Goal: Task Accomplishment & Management: Use online tool/utility

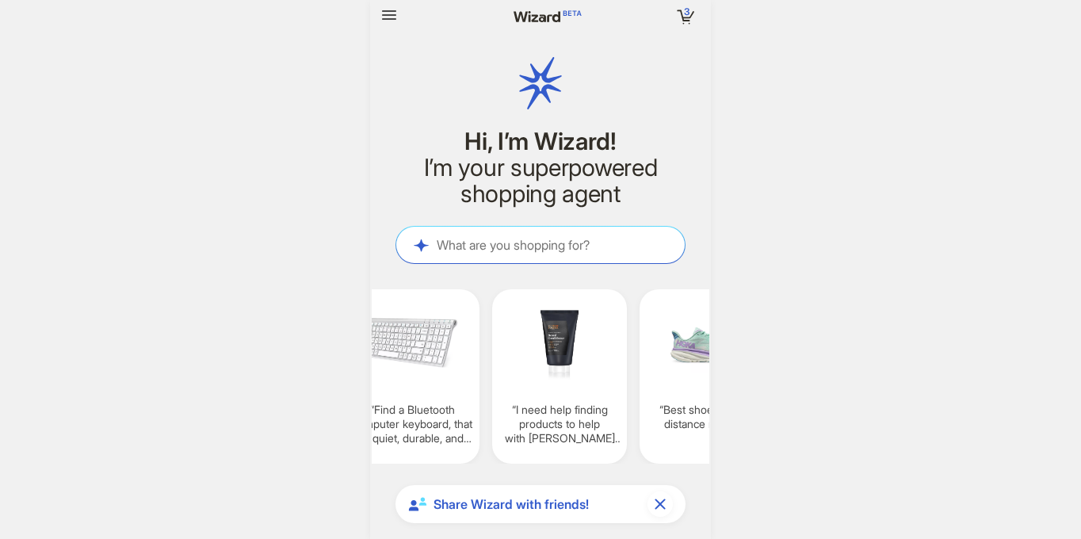
scroll to position [4273, 0]
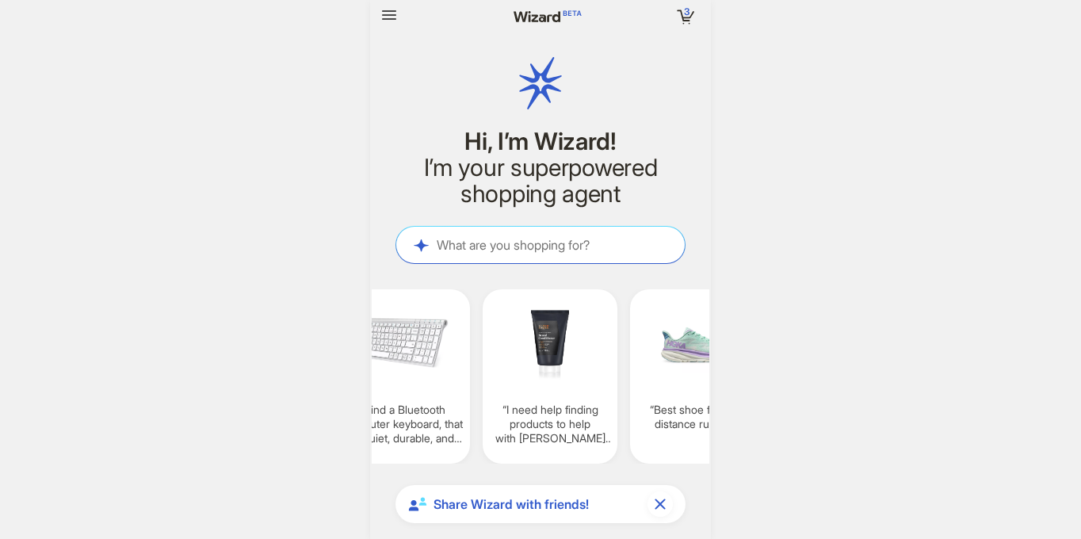
click at [537, 200] on h2 "I’m your superpowered shopping agent" at bounding box center [540, 181] width 290 height 52
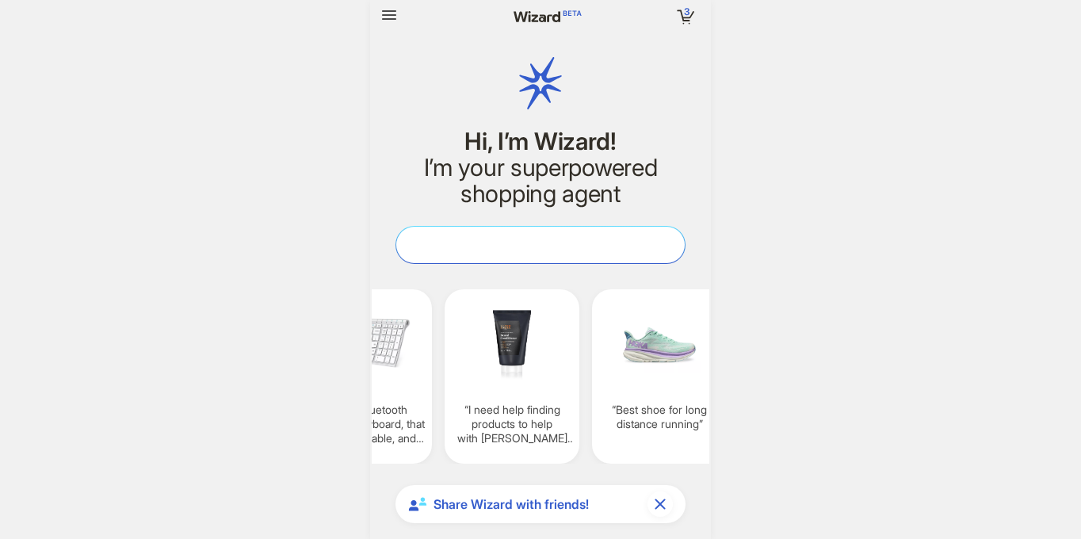
click at [557, 239] on textarea at bounding box center [540, 244] width 288 height 17
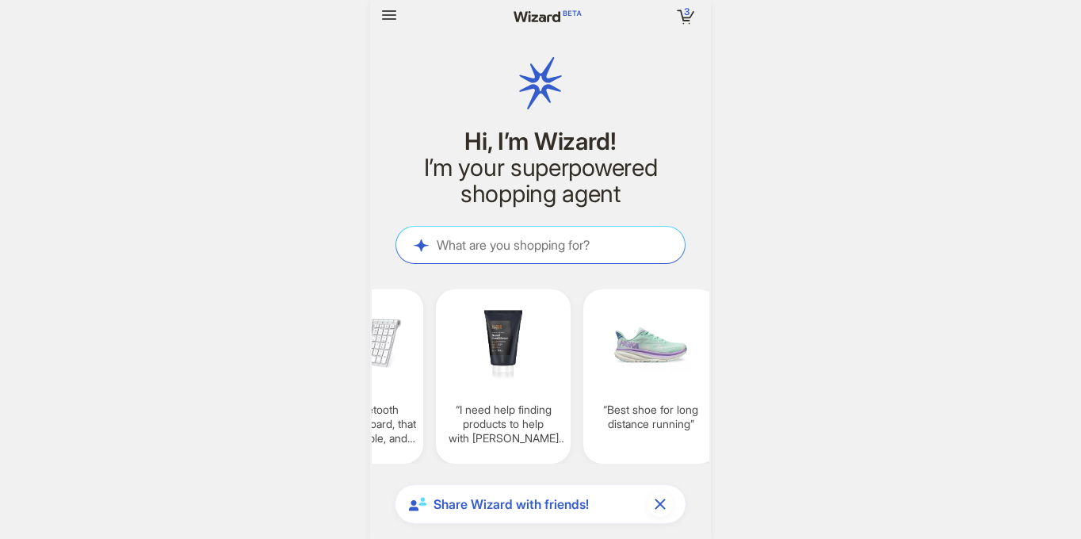
click at [570, 514] on div "Share Wizard with friends!" at bounding box center [540, 504] width 290 height 38
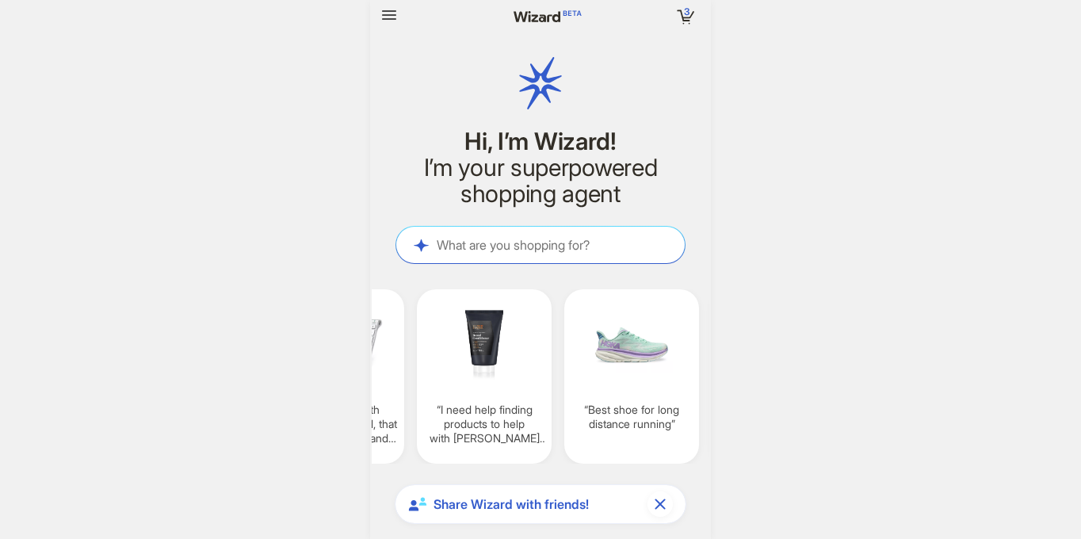
click at [573, 492] on div "Share Wizard with friends!" at bounding box center [540, 504] width 290 height 38
click at [571, 498] on span "Share Wizard with friends!" at bounding box center [537, 504] width 208 height 17
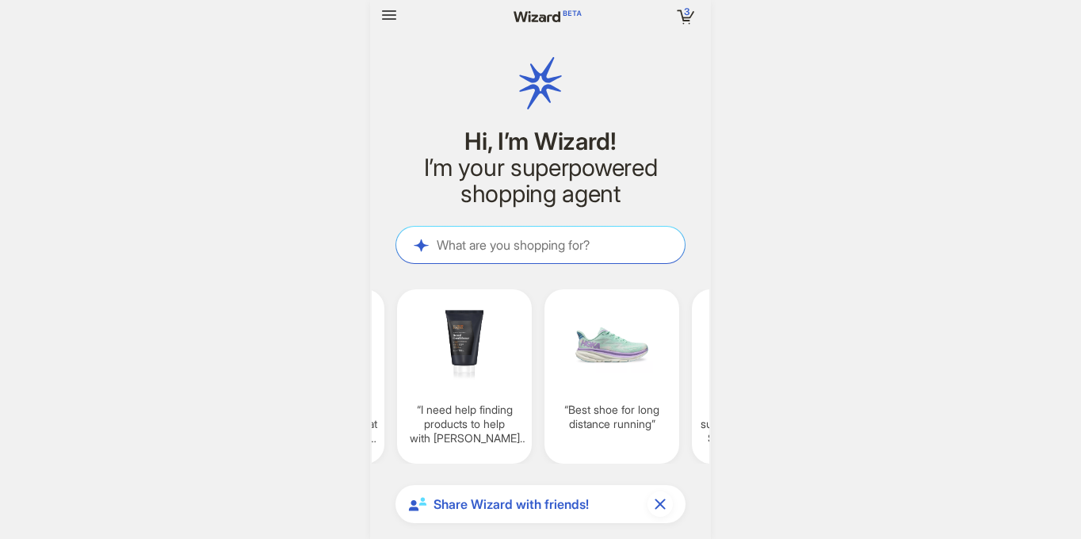
click at [762, 416] on div "3 3 items in your cart Hi, I’m Wizard! I’m your superpowered shopping agent Wha…" at bounding box center [540, 269] width 1081 height 539
click at [551, 255] on div "What are you shopping for? What are you shopping for?" at bounding box center [540, 245] width 288 height 36
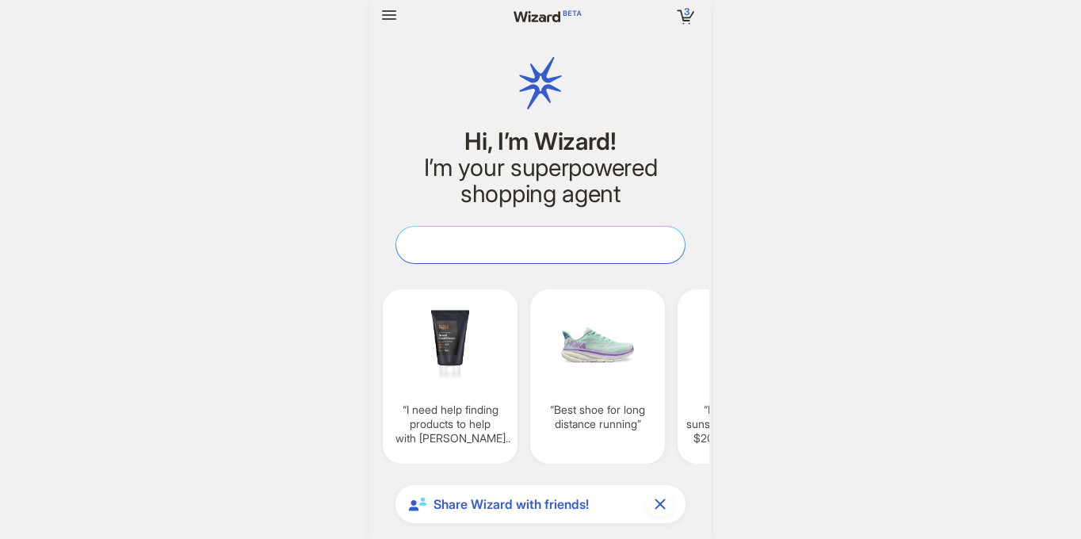
click at [556, 250] on textarea at bounding box center [540, 244] width 288 height 17
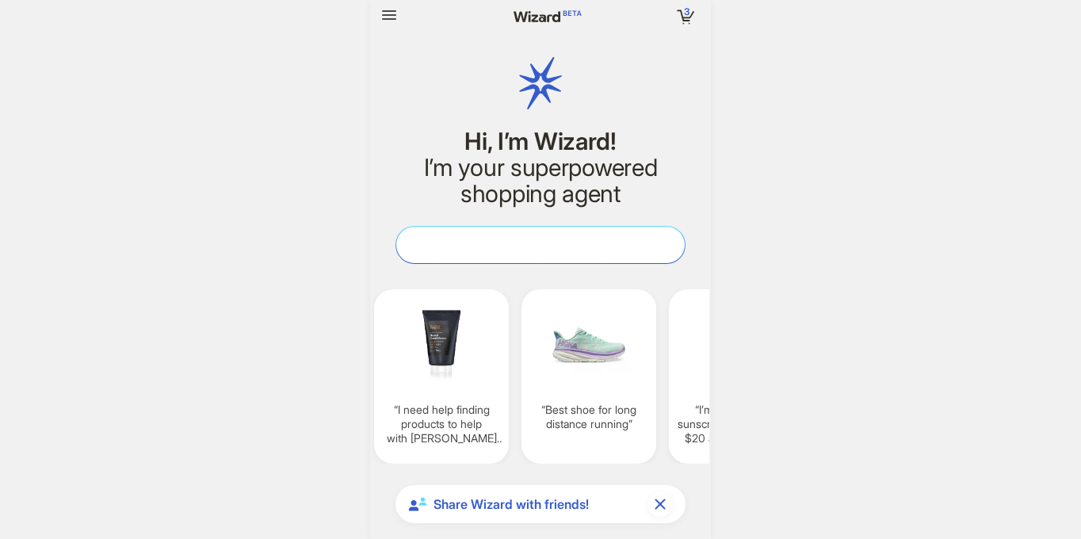
scroll to position [0, 1327]
paste textarea "**********"
type textarea "**********"
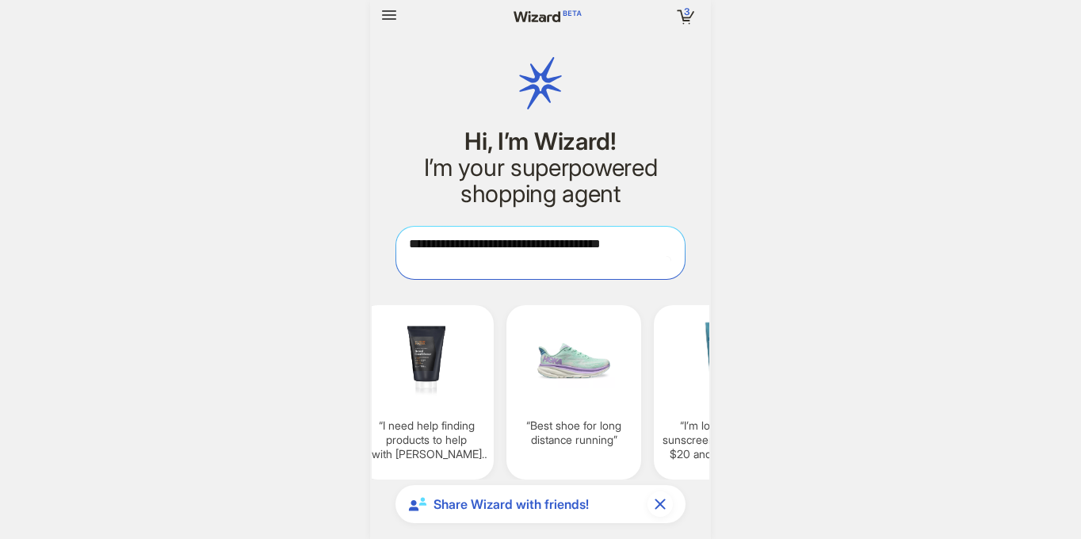
scroll to position [0, 1346]
type textarea "**********"
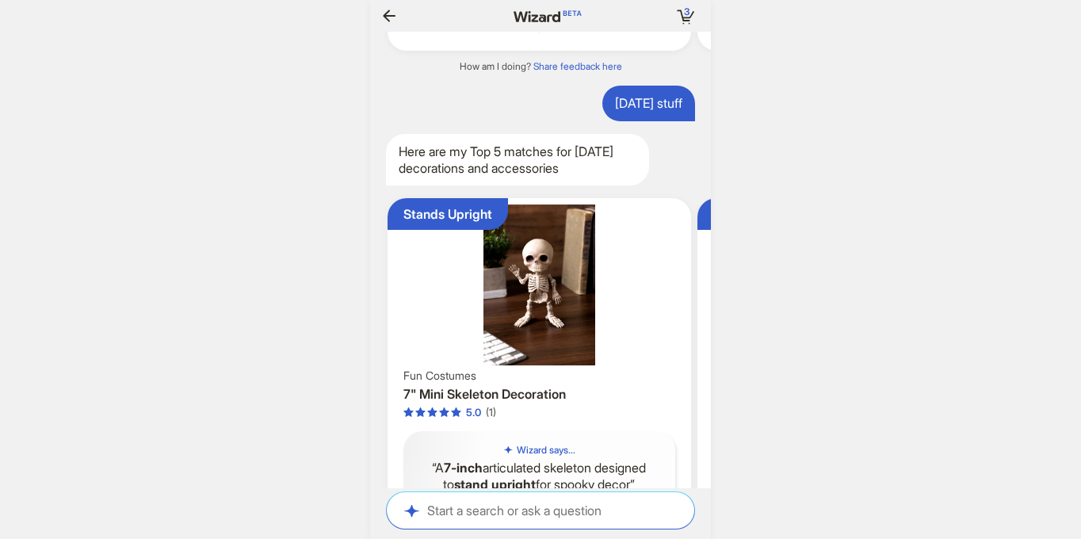
scroll to position [4730, 0]
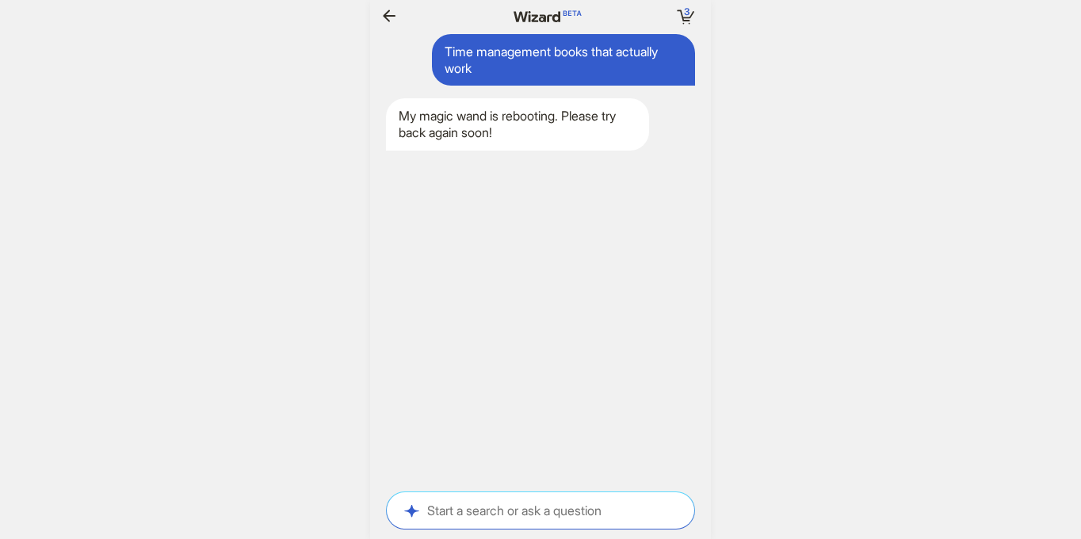
click at [585, 131] on div "My magic wand is rebooting. Please try back again soon!" at bounding box center [517, 124] width 263 height 52
click at [597, 71] on div "Time management books that actually work" at bounding box center [563, 60] width 263 height 52
copy div "Time management books that actually work"
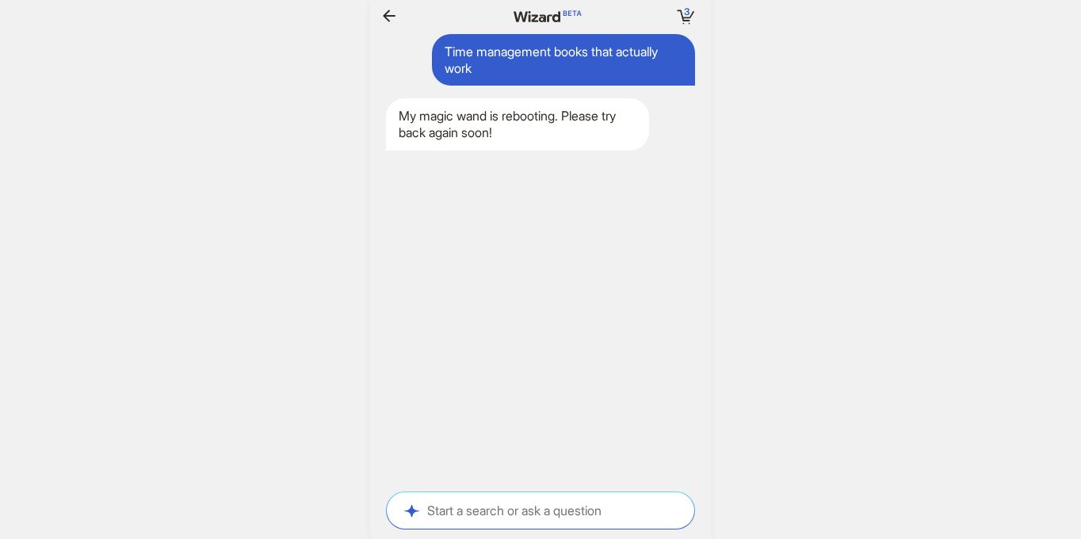
click at [514, 500] on div "Start a search or ask a question Start a search or ask a question" at bounding box center [540, 510] width 307 height 36
click at [533, 519] on div "Start a search or ask a question Start a search or ask a question" at bounding box center [540, 510] width 307 height 36
click at [518, 520] on div "Start a search or ask a question Start a search or ask a question" at bounding box center [540, 510] width 307 height 36
click at [537, 508] on textarea at bounding box center [540, 510] width 307 height 17
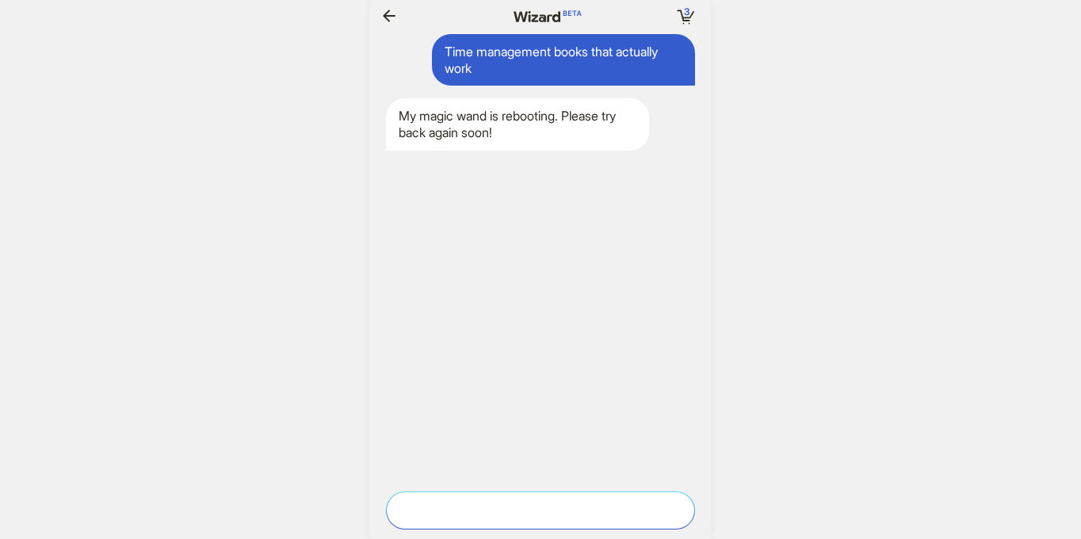
paste textarea "**********"
type textarea "**********"
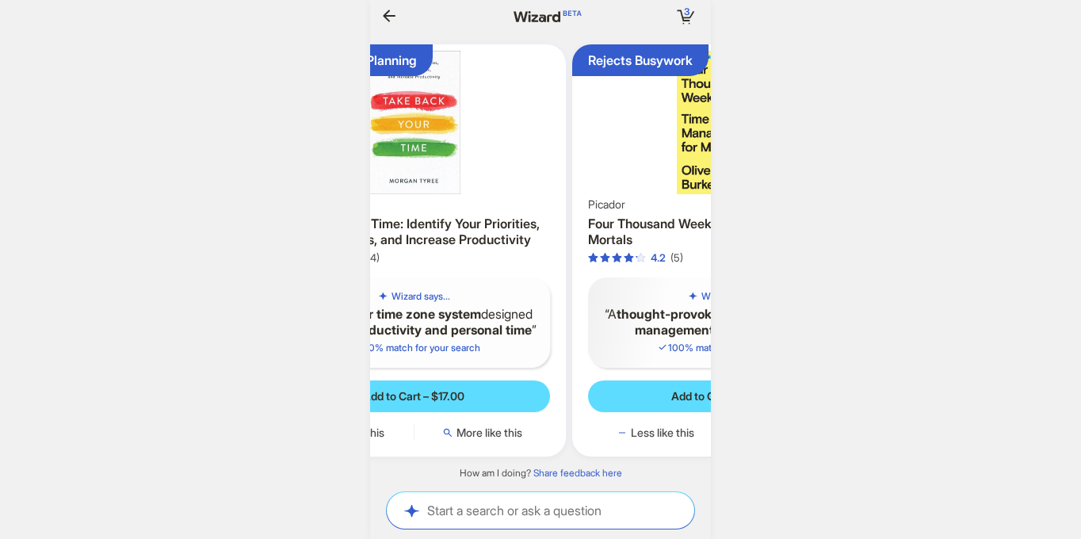
scroll to position [0, 1642]
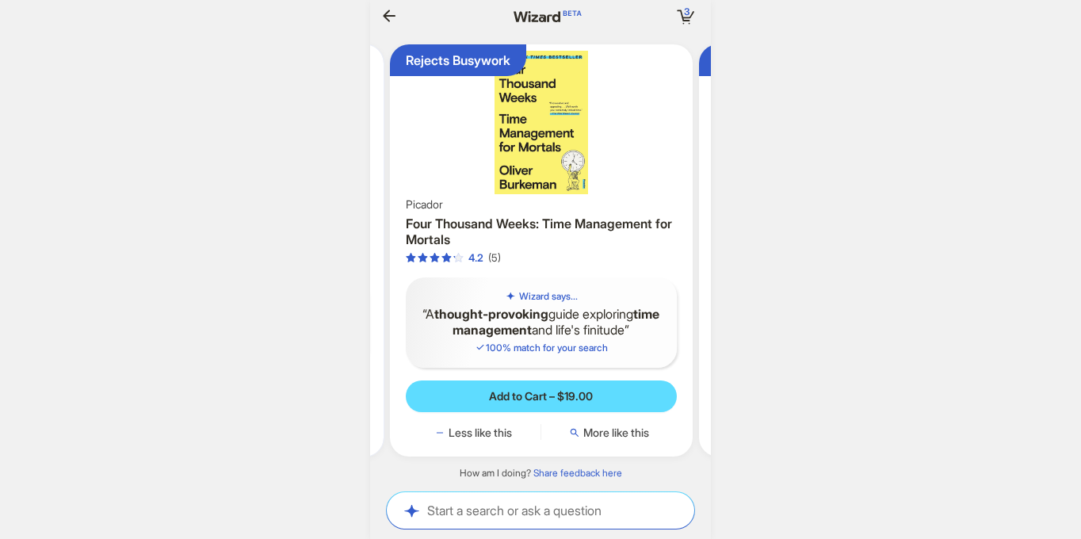
scroll to position [0, 1659]
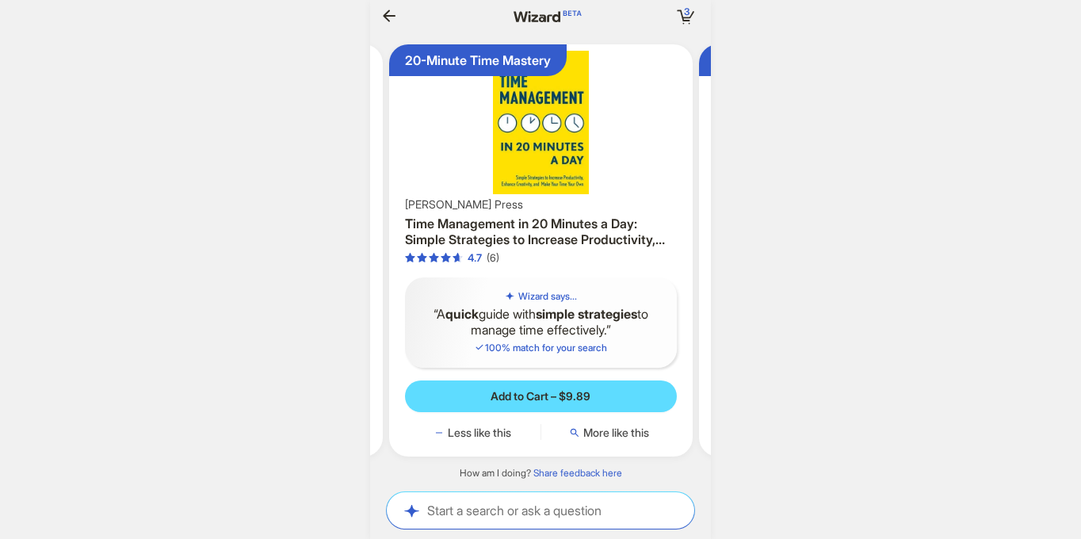
scroll to position [0, 827]
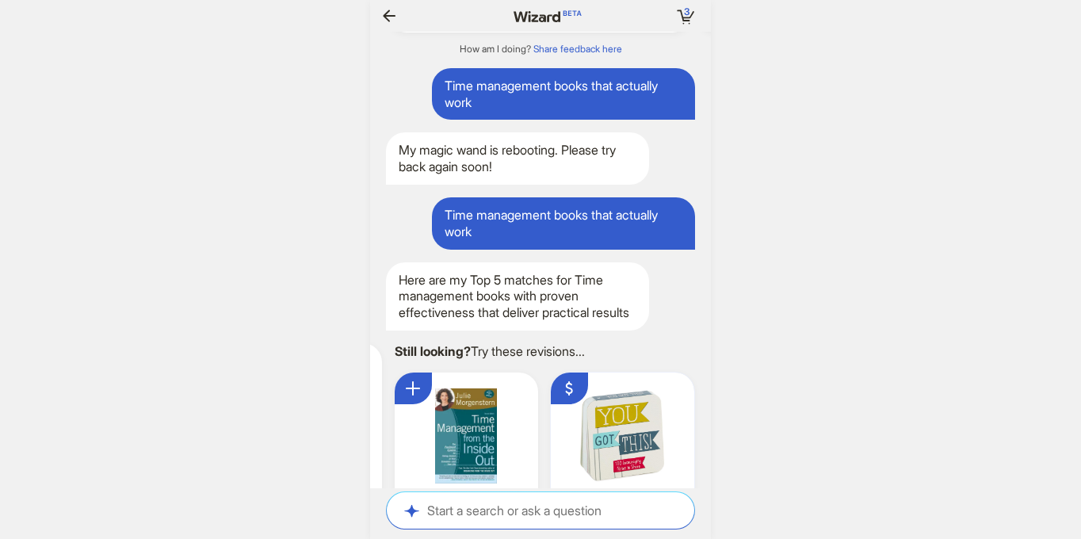
scroll to position [0, 1598]
